Goal: Information Seeking & Learning: Learn about a topic

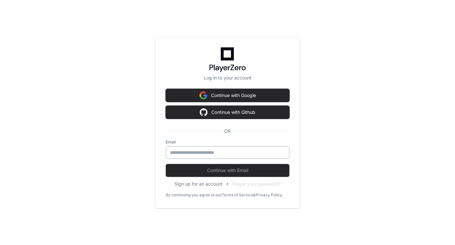
click at [187, 152] on input "email" at bounding box center [227, 152] width 115 height 6
type input "**********"
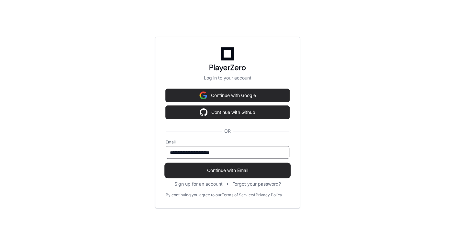
click at [205, 171] on span "Continue with Email" at bounding box center [228, 170] width 124 height 6
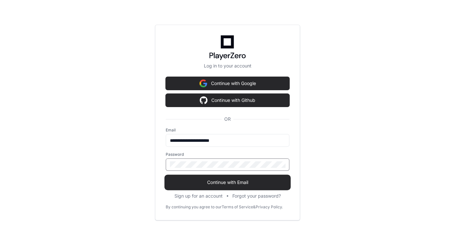
click at [219, 182] on span "Continue with Email" at bounding box center [228, 182] width 124 height 6
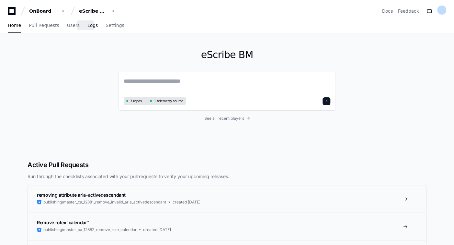
click at [87, 25] on span "Logs" at bounding box center [92, 25] width 10 height 4
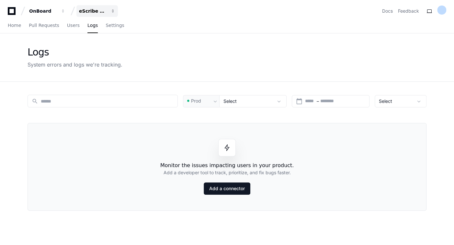
click at [89, 14] on button "eScribe BM" at bounding box center [96, 11] width 41 height 12
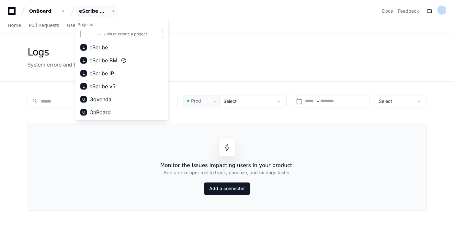
click at [98, 87] on span "eScribe v5" at bounding box center [102, 86] width 26 height 8
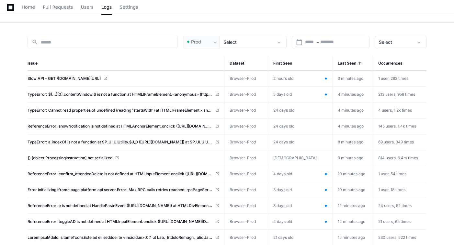
scroll to position [60, 0]
click at [130, 96] on td "TypeError: $(...)[0].contentWindow.$ is not a function at HTMLIFrameElement.<an…" at bounding box center [126, 94] width 197 height 16
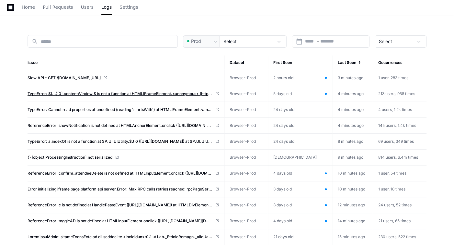
click at [137, 93] on span "TypeError: $(...)[0].contentWindow.$ is not a function at HTMLIFrameElement.<an…" at bounding box center [120, 93] width 185 height 5
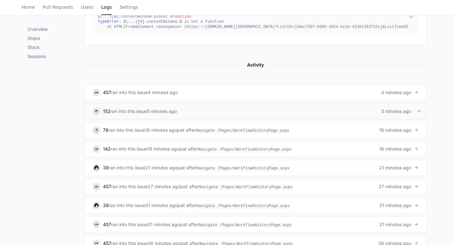
scroll to position [359, 0]
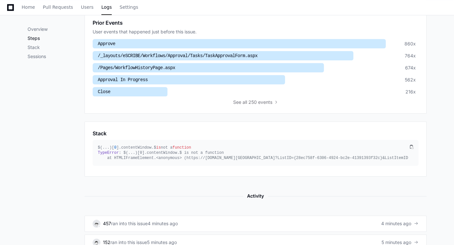
click at [37, 37] on p "Steps" at bounding box center [56, 38] width 57 height 6
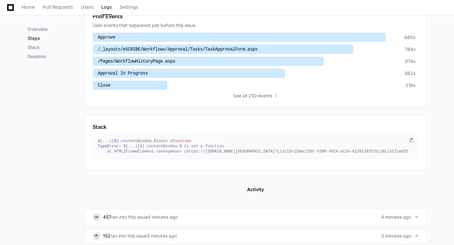
scroll to position [248, 0]
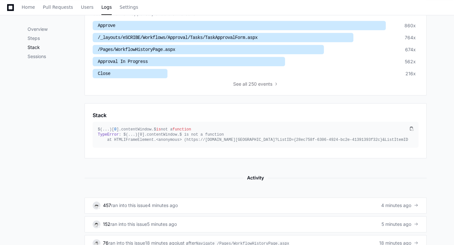
click at [35, 48] on p "Stack" at bounding box center [56, 47] width 57 height 6
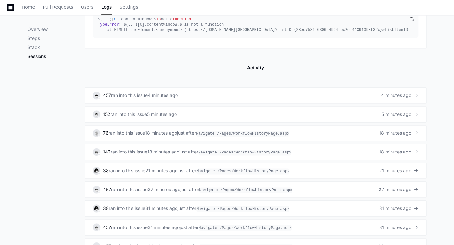
click at [35, 56] on p "Sessions" at bounding box center [56, 56] width 57 height 6
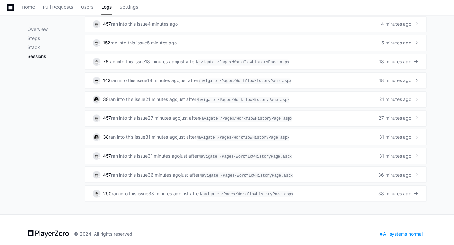
scroll to position [431, 0]
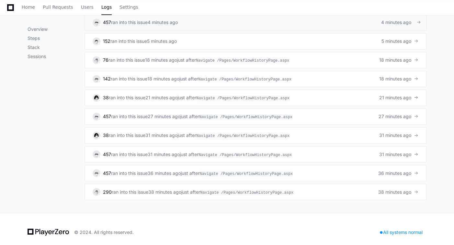
click at [133, 27] on link "457 ran into this issue 4 minutes ago 4 minutes ago" at bounding box center [256, 22] width 342 height 16
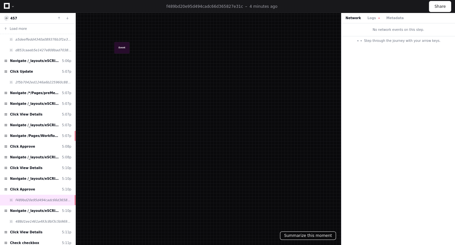
click at [302, 235] on button "Summarize this moment" at bounding box center [308, 235] width 56 height 8
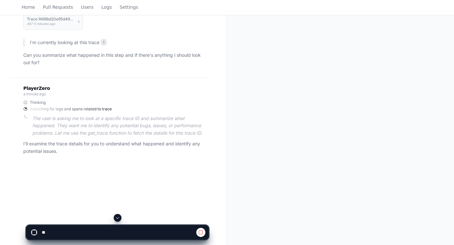
scroll to position [105, 0]
